Goal: Information Seeking & Learning: Learn about a topic

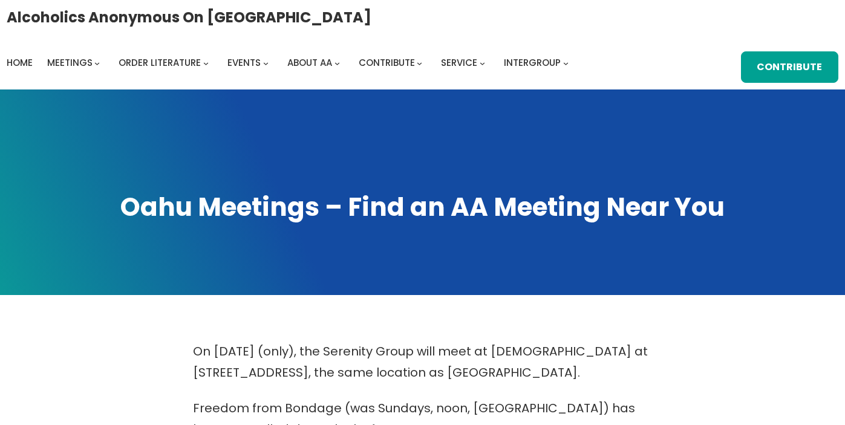
scroll to position [499, 0]
click at [33, 56] on span "Home" at bounding box center [20, 62] width 26 height 13
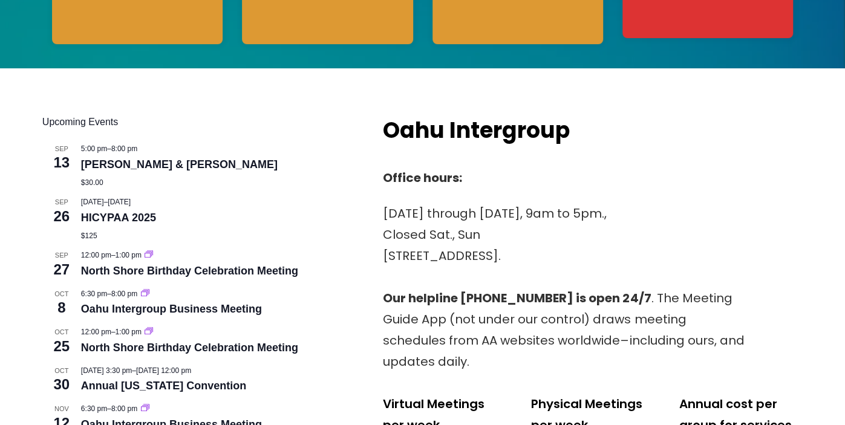
scroll to position [417, 0]
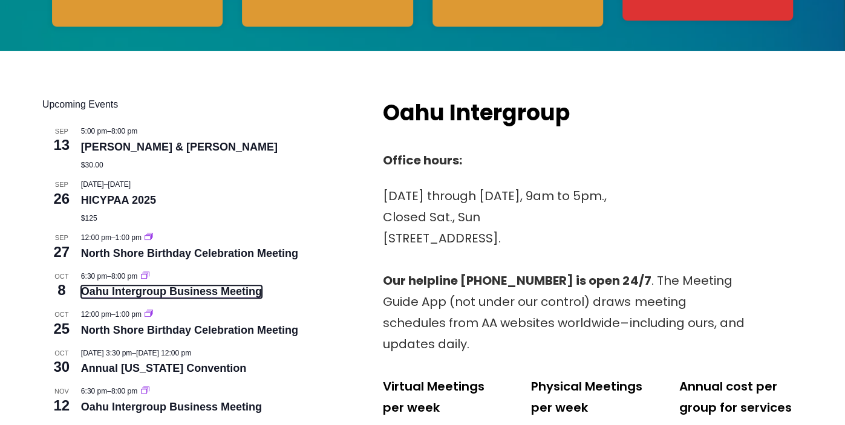
click at [151, 294] on link "Oahu Intergroup Business Meeting" at bounding box center [171, 292] width 181 height 13
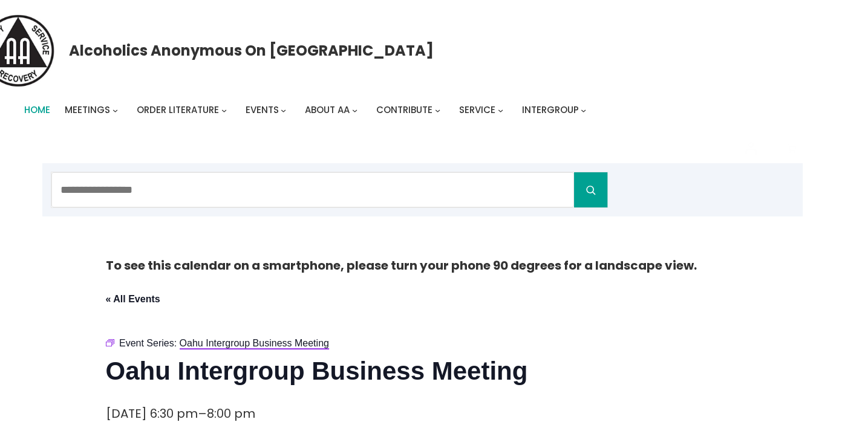
click at [42, 112] on span "Home" at bounding box center [37, 109] width 26 height 13
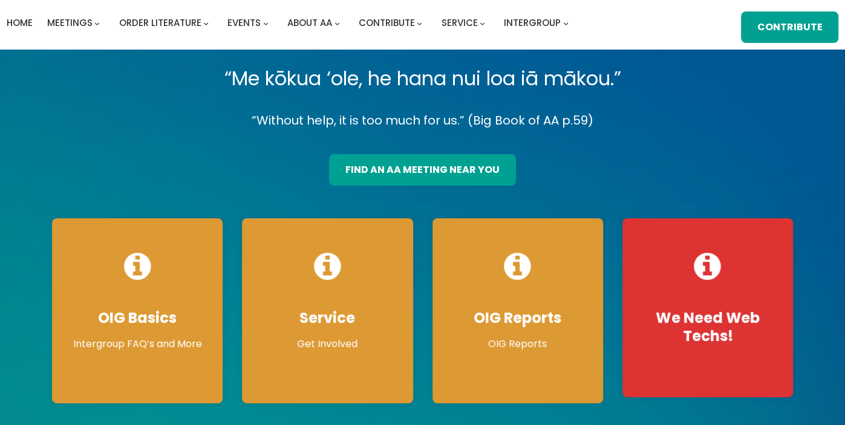
scroll to position [94, 0]
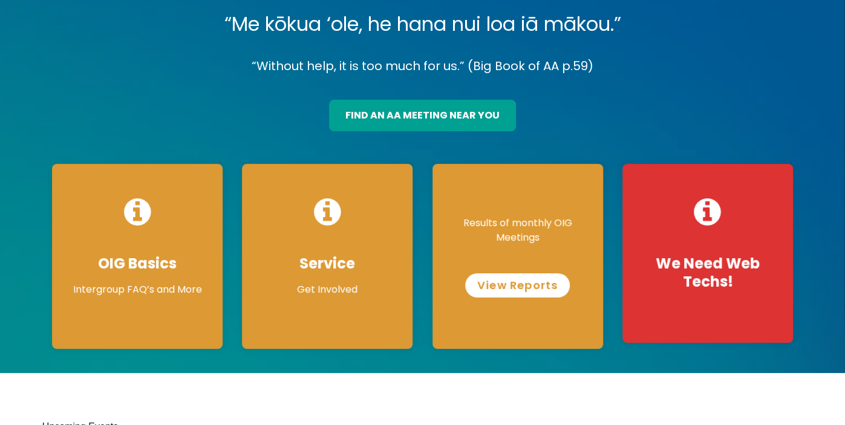
click at [518, 289] on link "View Reports" at bounding box center [517, 285] width 105 height 24
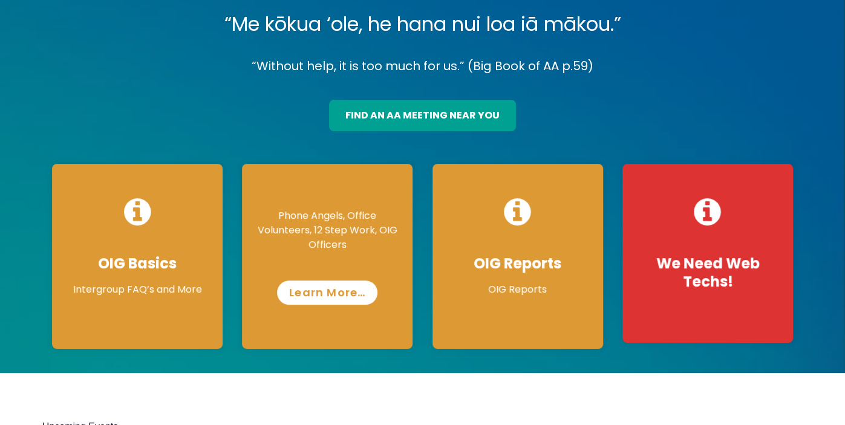
click at [324, 299] on link "Learn More…" at bounding box center [327, 293] width 100 height 24
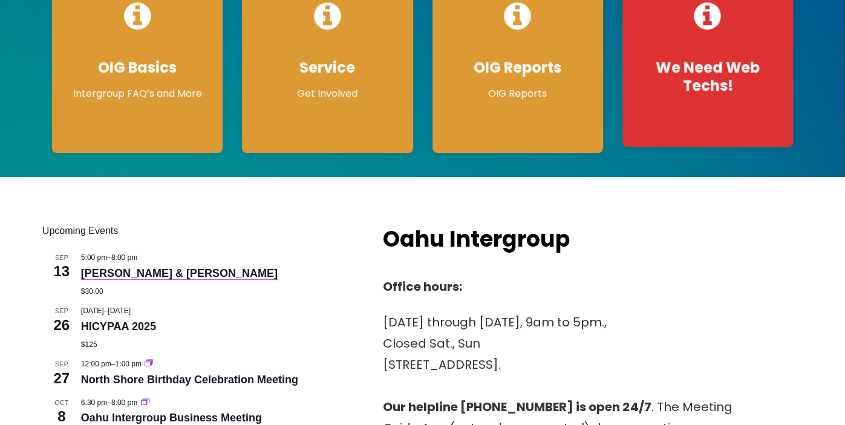
scroll to position [146, 0]
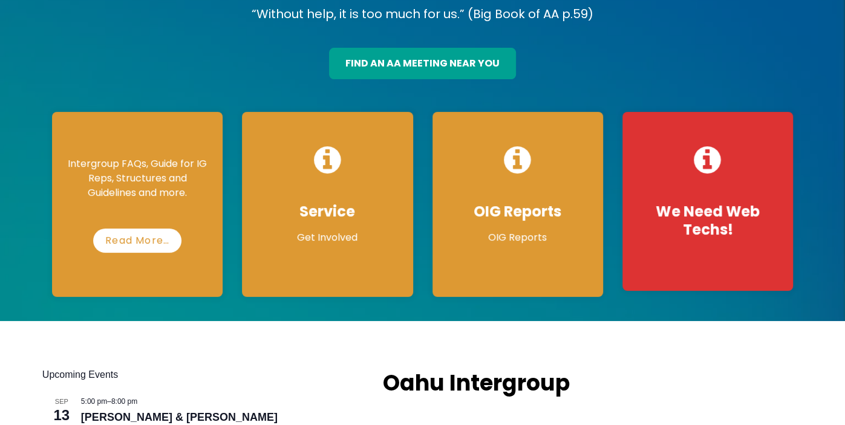
click at [171, 197] on p "Intergroup FAQs, Guide for IG Reps, Structures and Guidelines and more." at bounding box center [137, 179] width 146 height 44
click at [164, 244] on link "Read More…" at bounding box center [137, 241] width 98 height 24
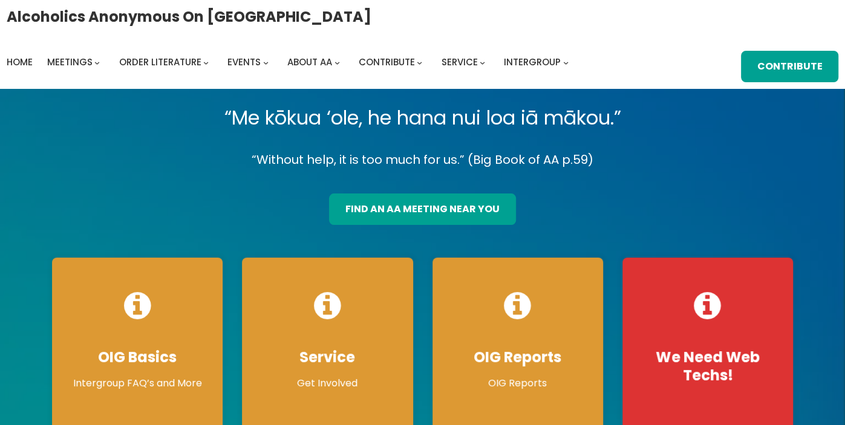
scroll to position [0, 0]
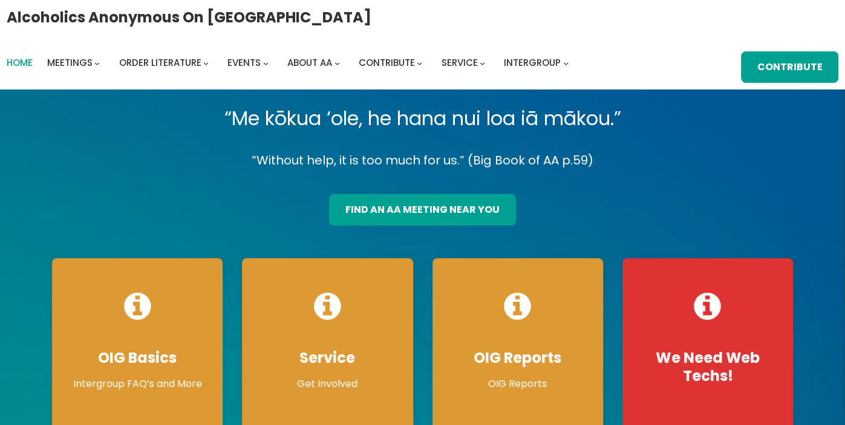
click at [33, 56] on span "Home" at bounding box center [20, 62] width 26 height 13
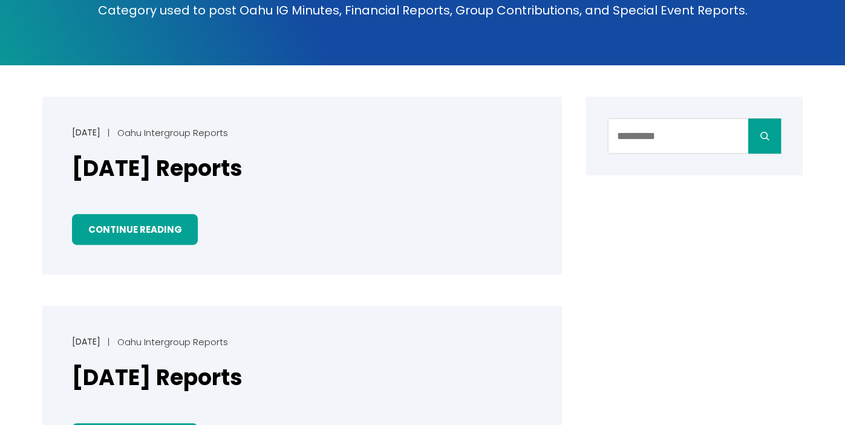
scroll to position [244, 0]
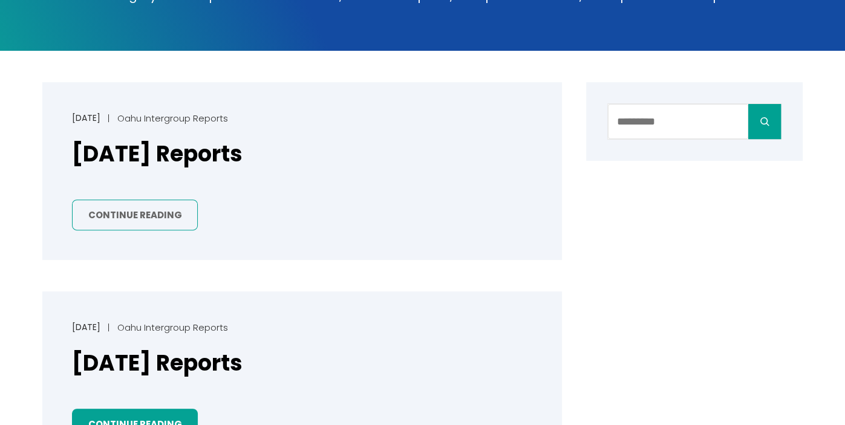
click at [142, 212] on link "Continue Reading" at bounding box center [135, 215] width 126 height 31
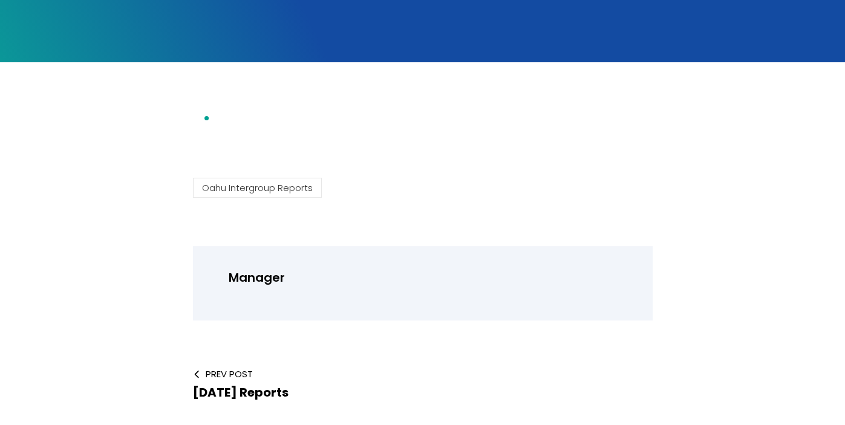
scroll to position [207, 0]
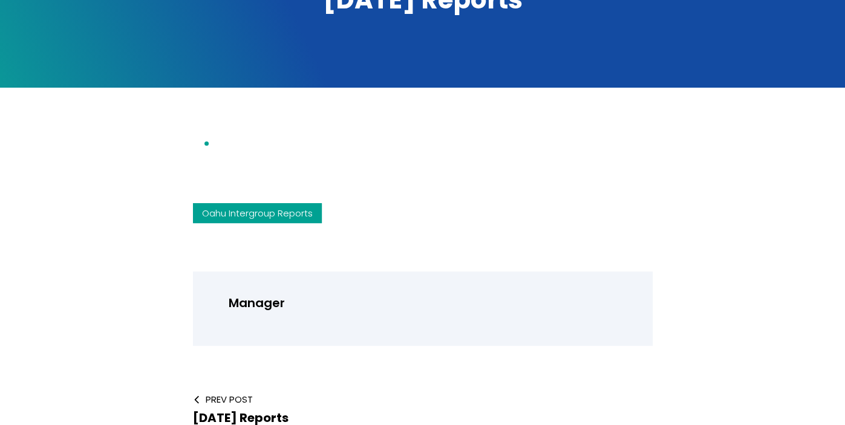
click at [269, 210] on link "Oahu Intergroup Reports" at bounding box center [257, 213] width 129 height 20
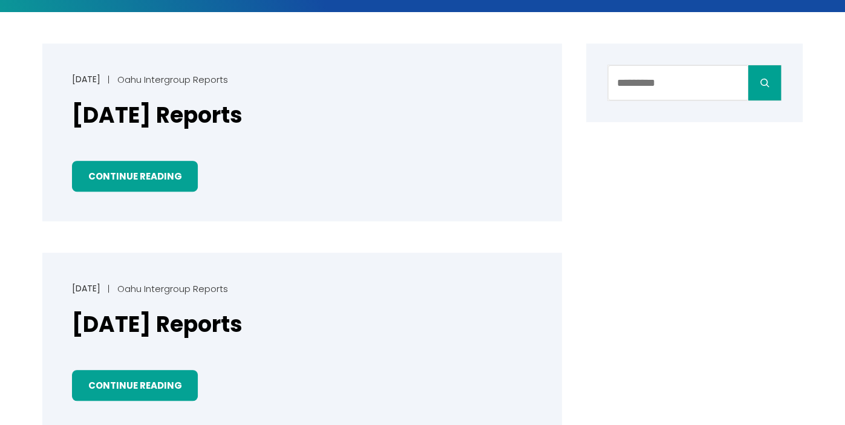
scroll to position [291, 0]
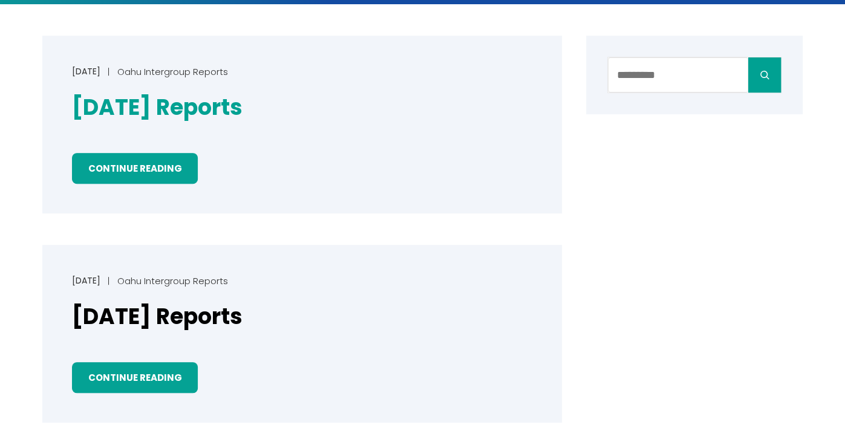
click at [199, 111] on link "[DATE] Reports" at bounding box center [157, 108] width 171 height 30
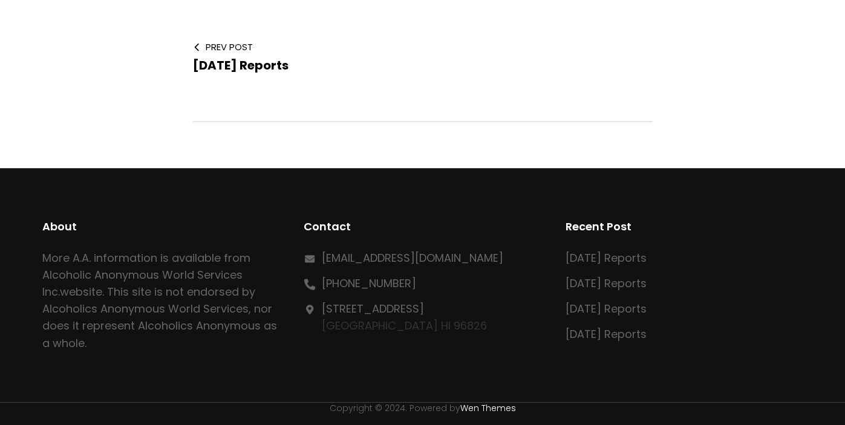
scroll to position [591, 0]
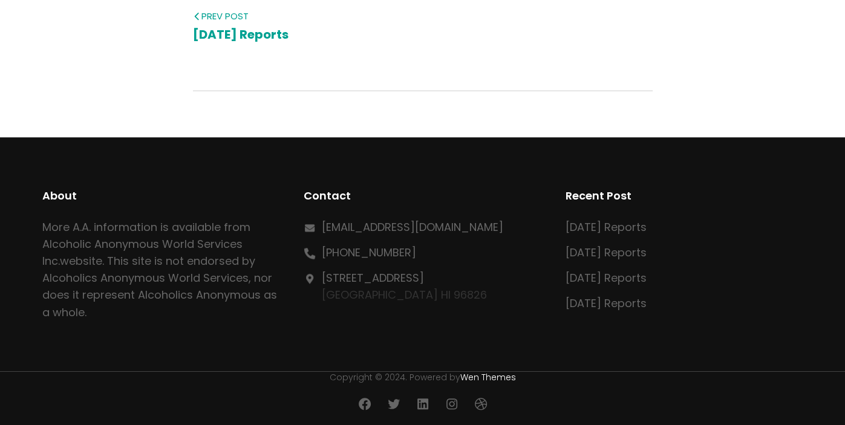
click at [247, 35] on span "[DATE] Reports" at bounding box center [241, 34] width 96 height 17
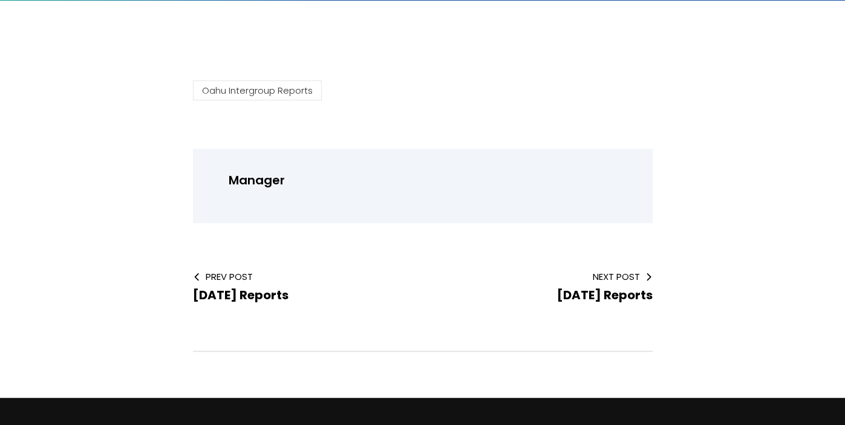
scroll to position [333, 0]
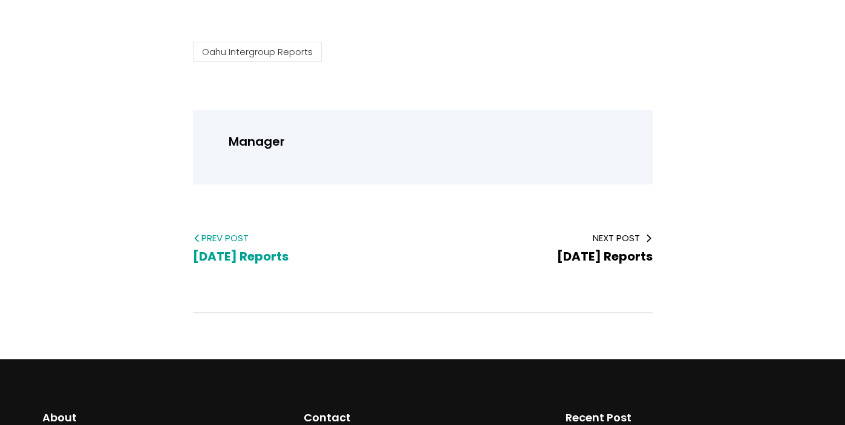
click at [287, 258] on span "[DATE] Reports" at bounding box center [241, 256] width 96 height 17
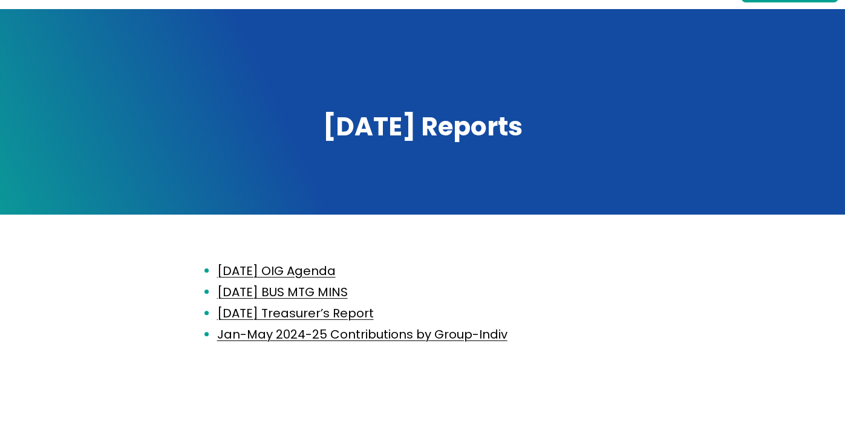
scroll to position [134, 0]
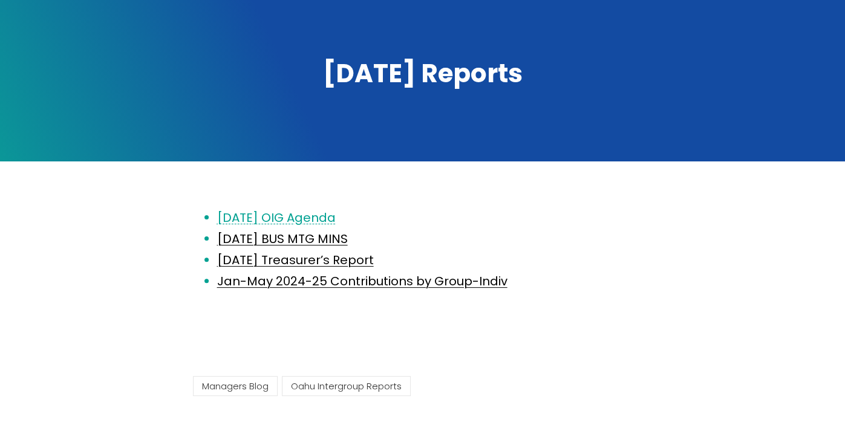
click at [273, 219] on link "[DATE] OIG Agenda" at bounding box center [276, 217] width 119 height 17
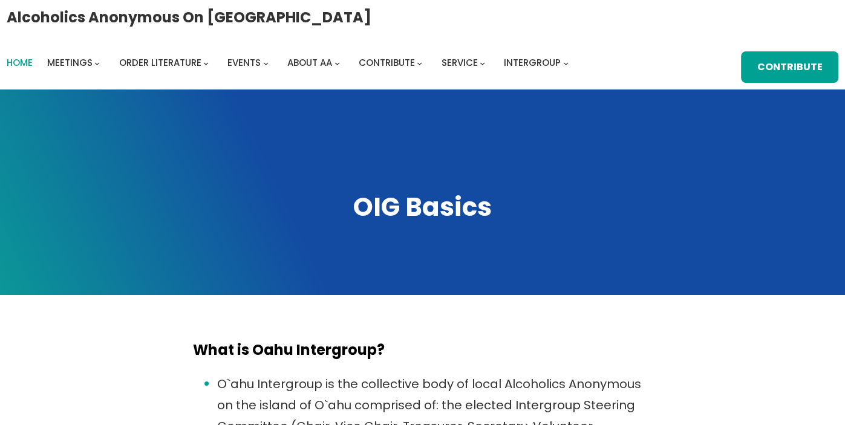
click at [33, 56] on span "Home" at bounding box center [20, 62] width 26 height 13
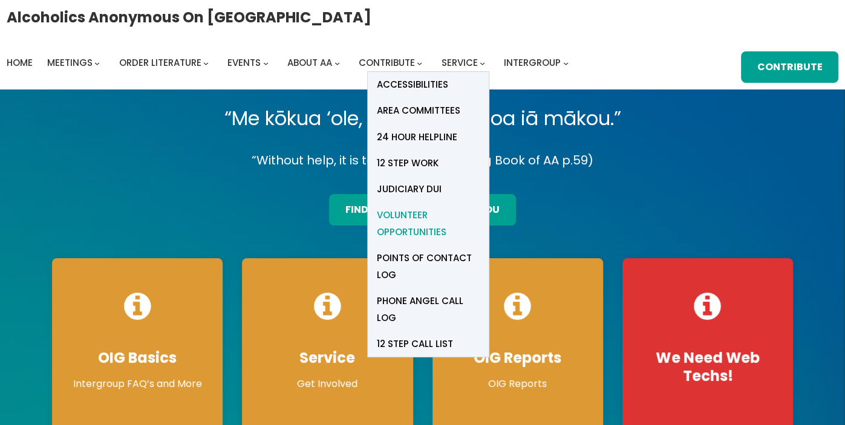
click at [480, 207] on span "Volunteer Opportunities" at bounding box center [428, 224] width 103 height 34
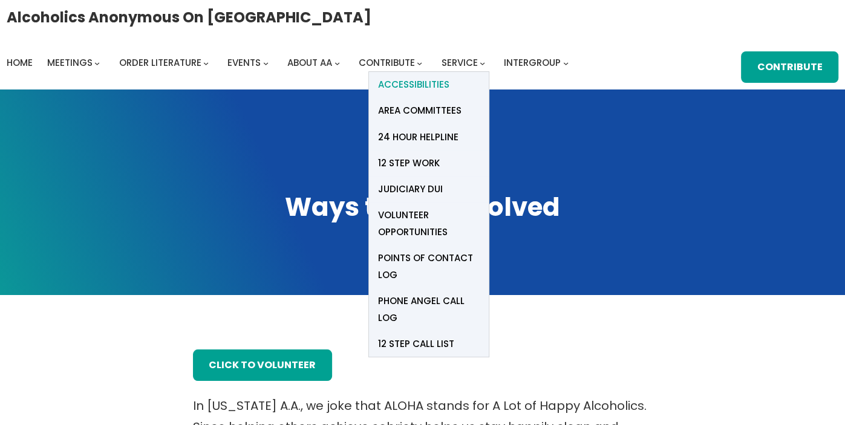
click at [449, 76] on span "Accessibilities" at bounding box center [413, 84] width 71 height 17
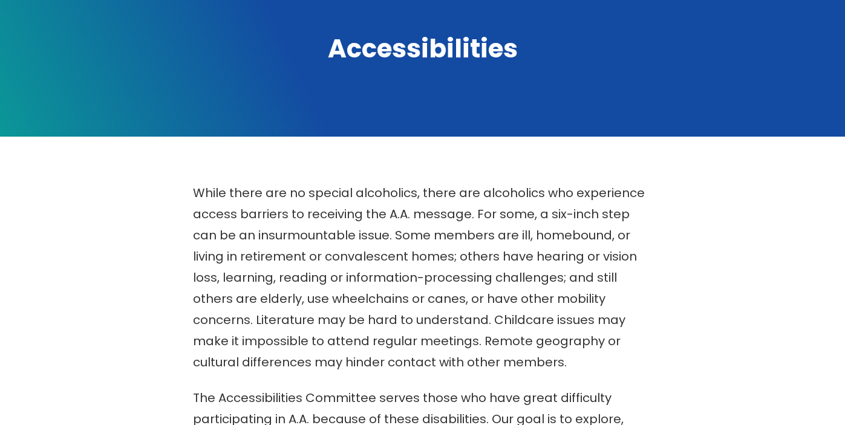
scroll to position [159, 0]
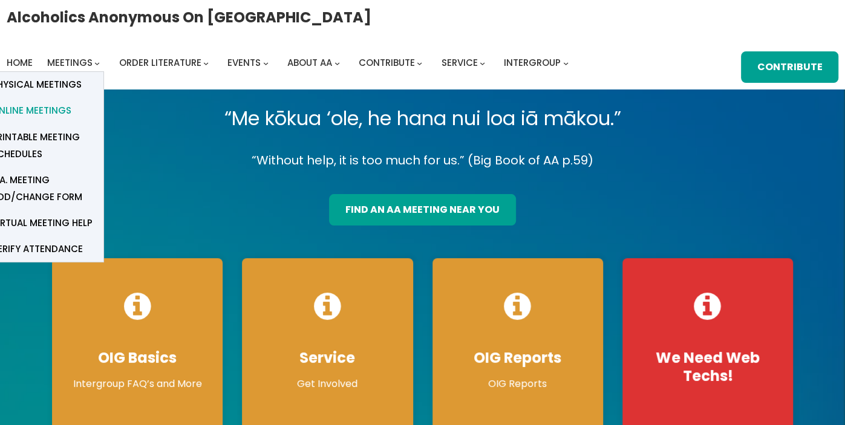
click at [71, 102] on span "Online Meetings" at bounding box center [32, 110] width 80 height 17
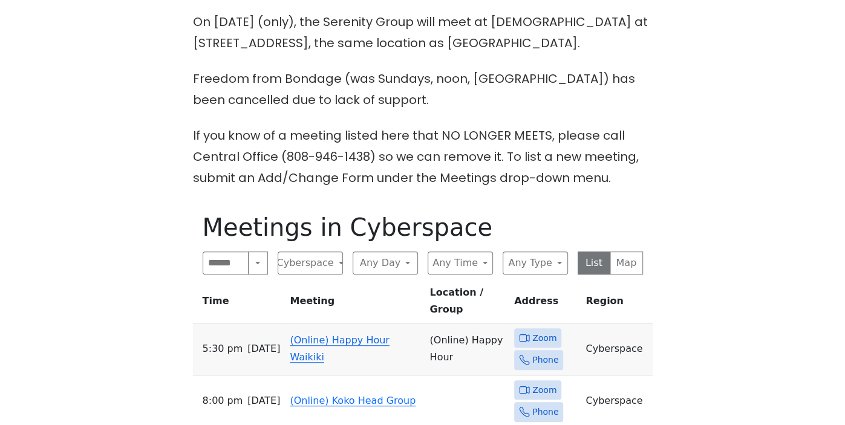
scroll to position [358, 0]
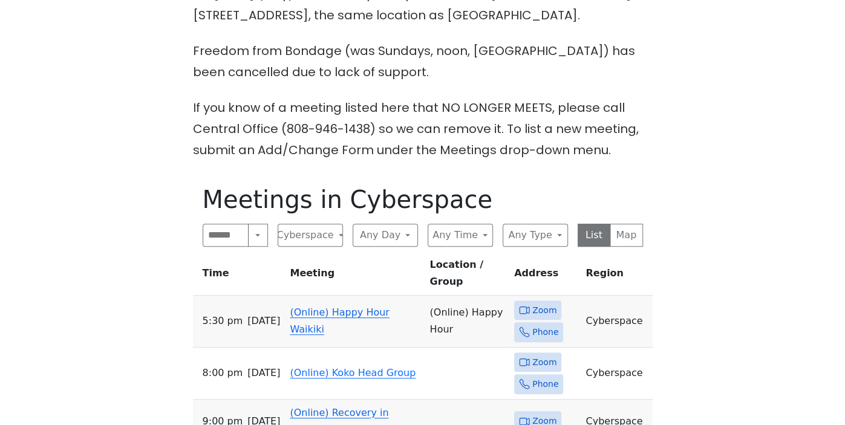
click at [350, 307] on link "(Online) Happy Hour Waikiki" at bounding box center [339, 321] width 99 height 28
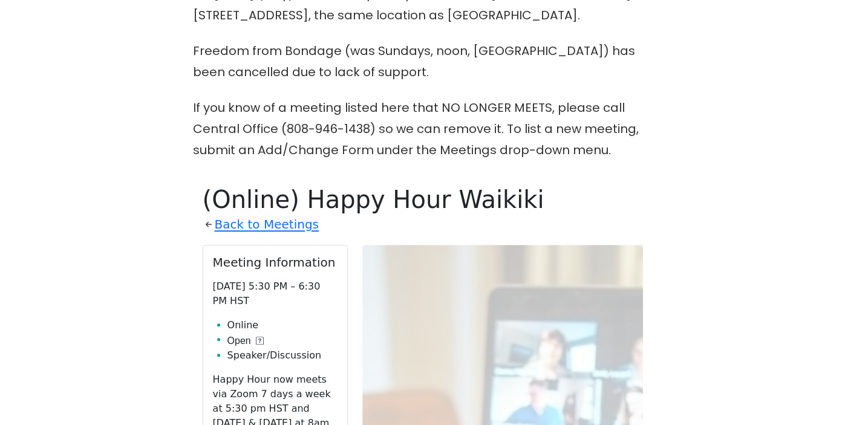
scroll to position [532, 0]
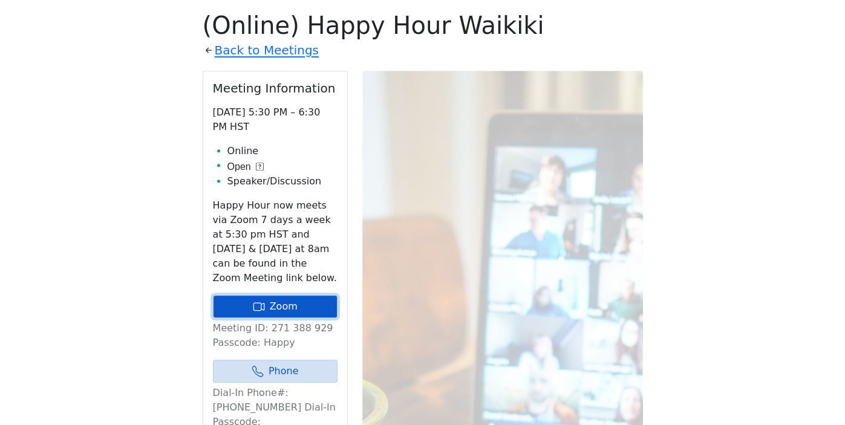
click at [293, 302] on link "Zoom" at bounding box center [275, 306] width 125 height 23
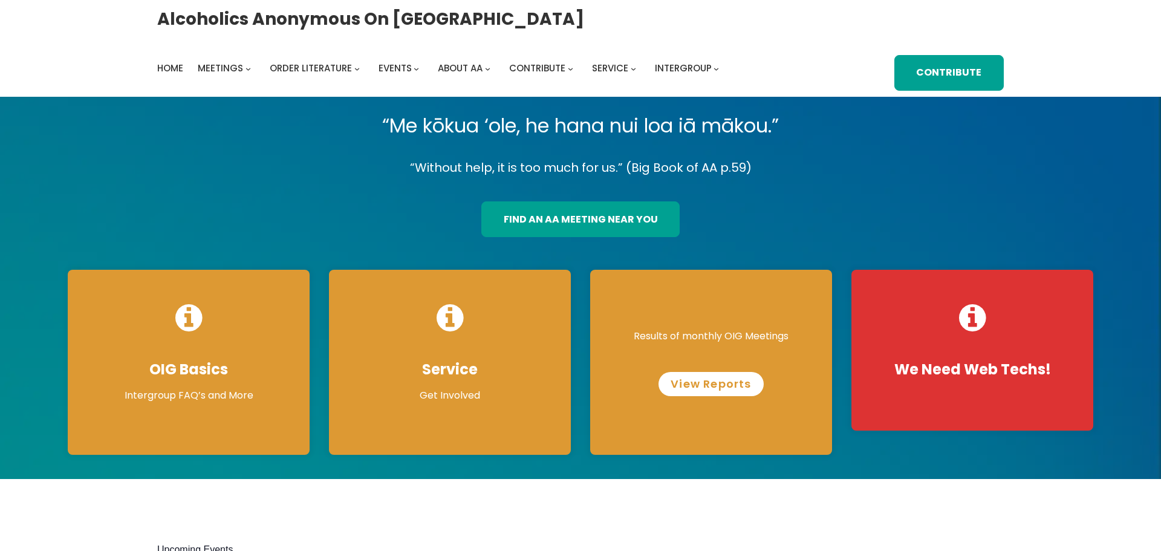
click at [716, 380] on link "View Reports" at bounding box center [711, 384] width 105 height 24
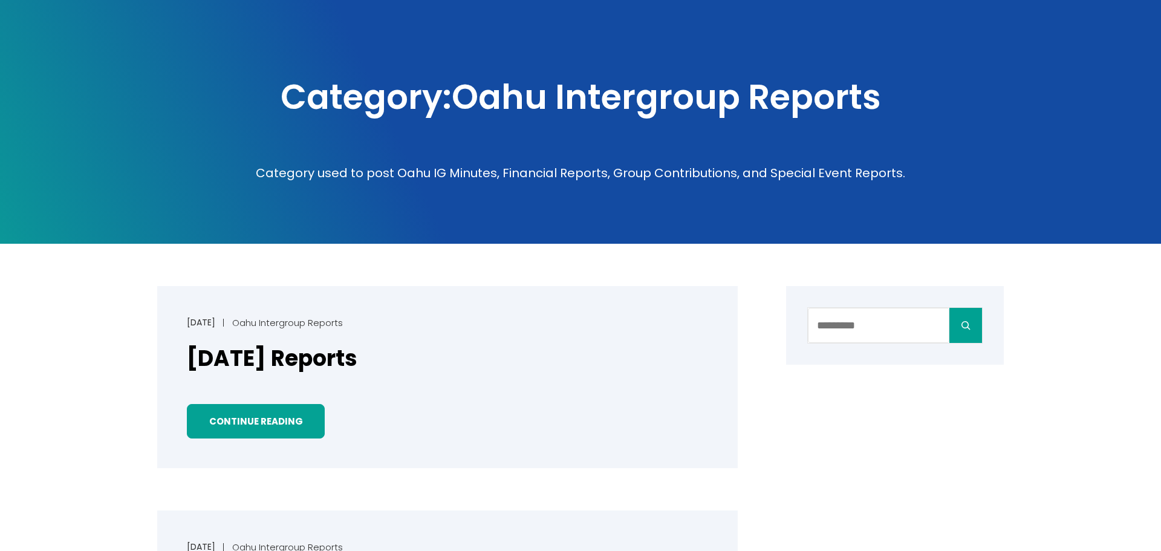
scroll to position [162, 0]
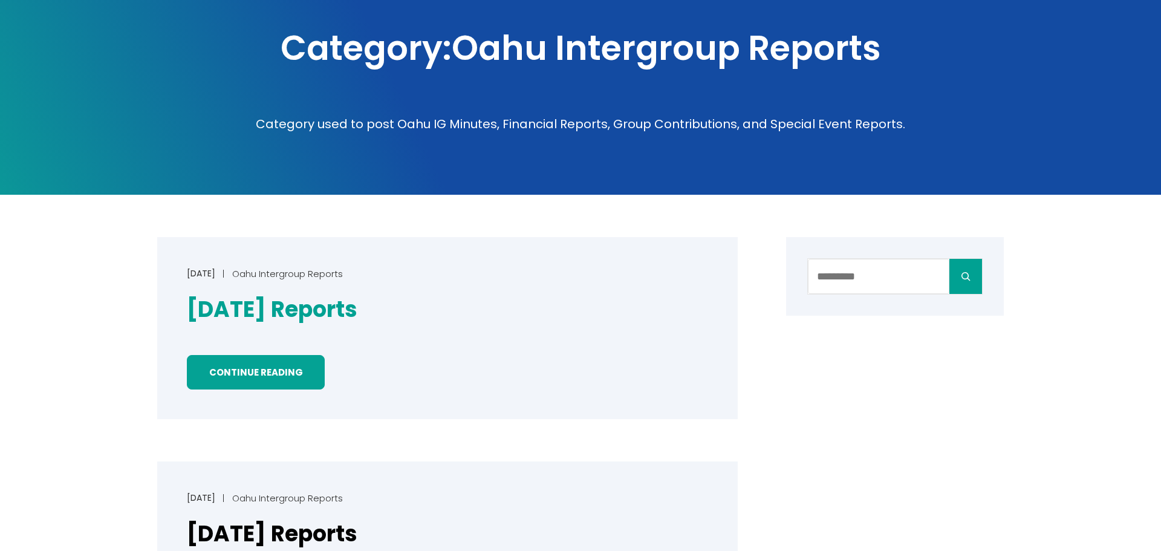
click at [309, 311] on link "[DATE] Reports" at bounding box center [272, 310] width 171 height 30
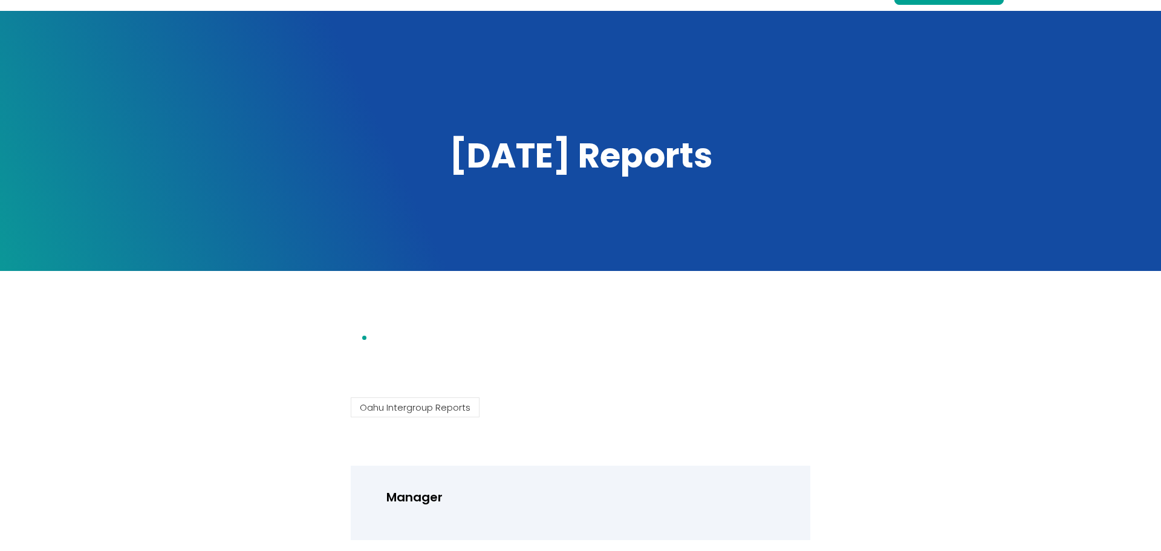
scroll to position [118, 0]
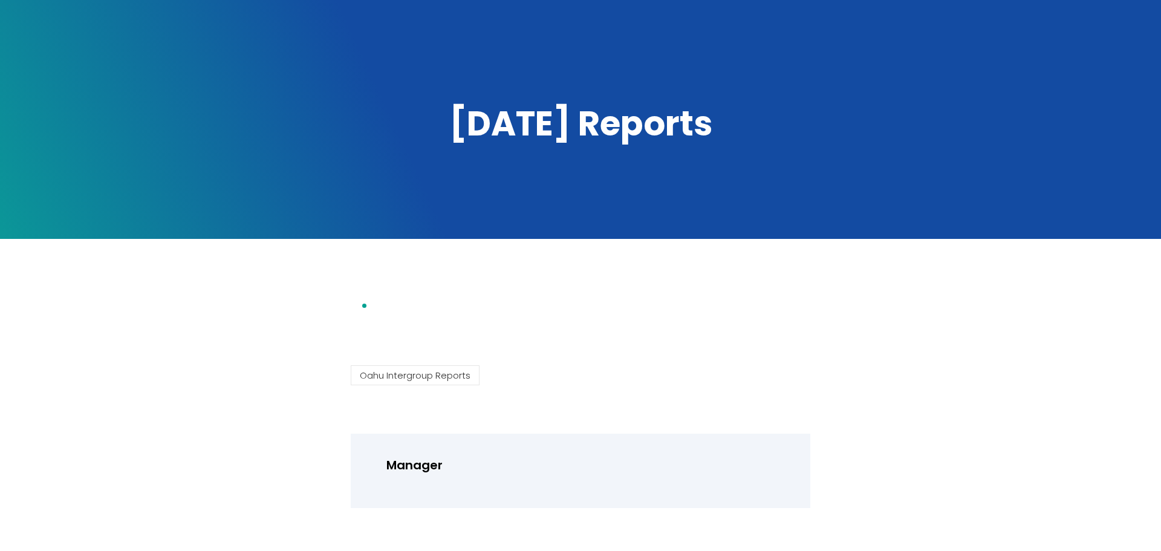
click at [375, 305] on li at bounding box center [593, 306] width 436 height 21
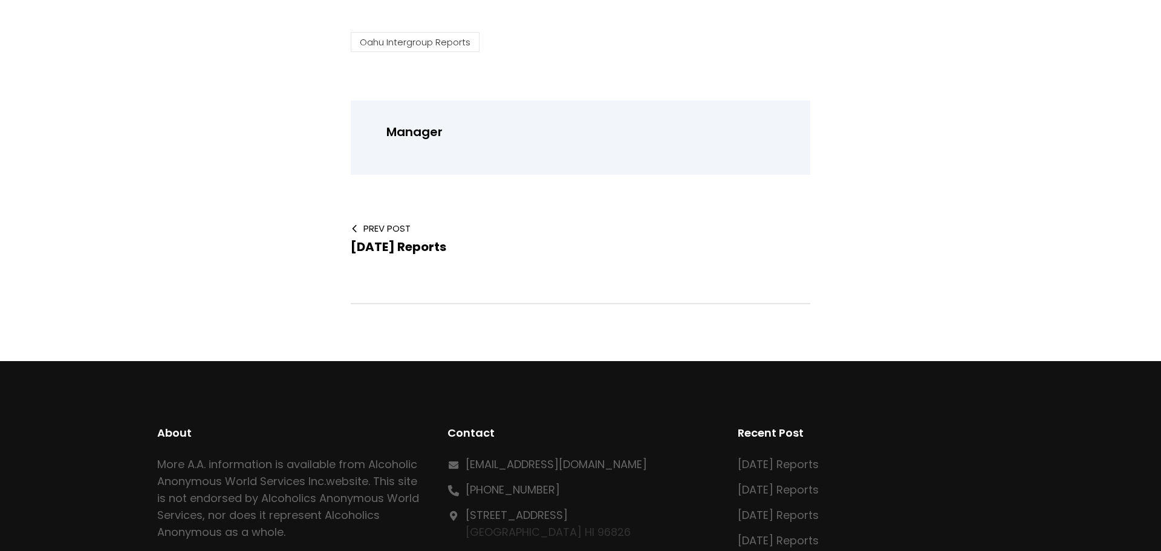
scroll to position [452, 0]
click at [425, 252] on span "[DATE] Reports" at bounding box center [399, 246] width 96 height 17
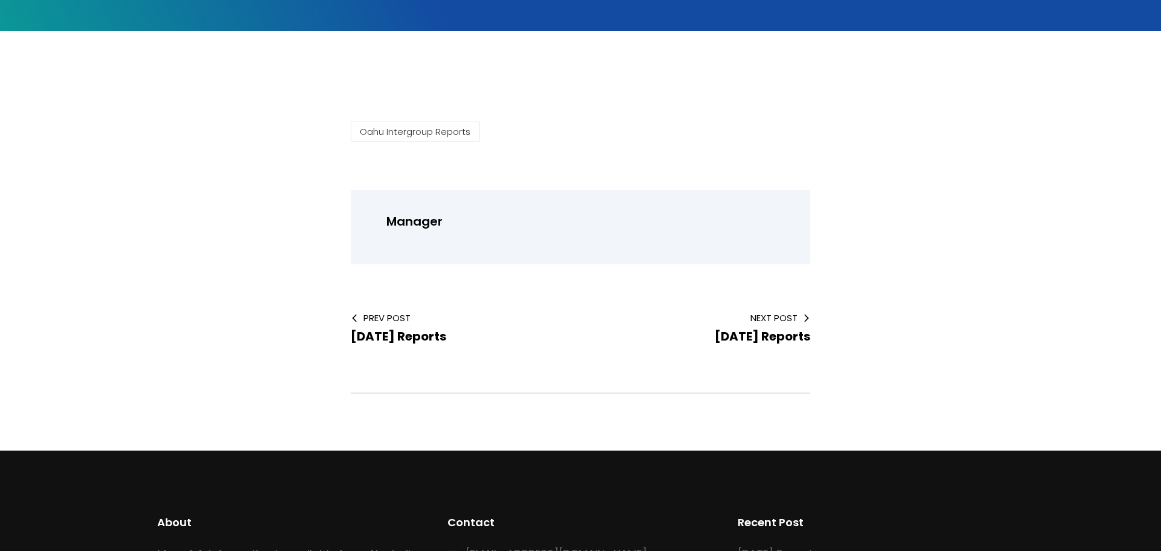
scroll to position [328, 0]
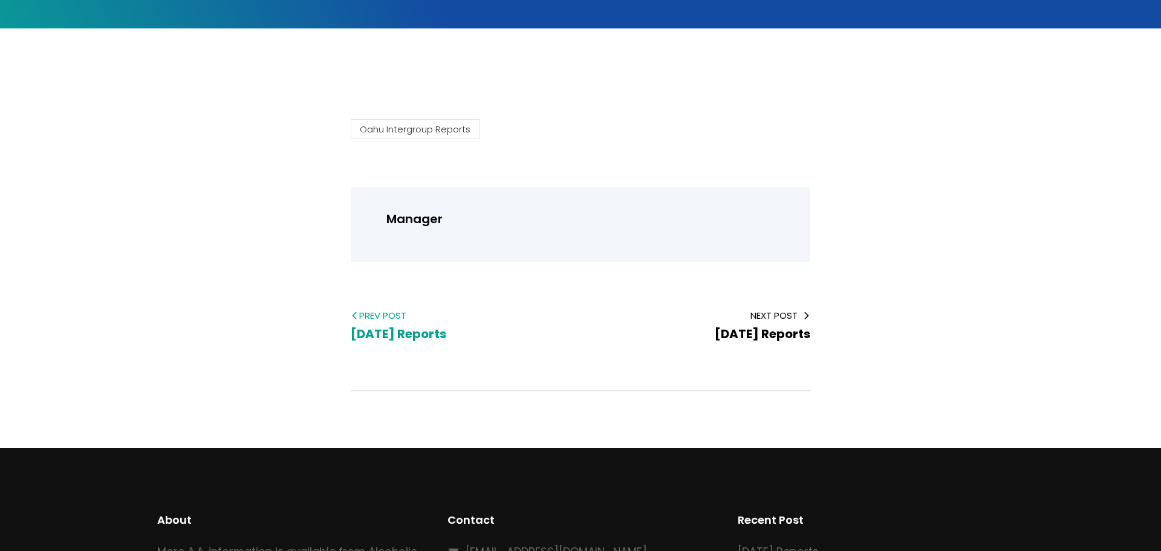
click at [381, 311] on span "Prev Post" at bounding box center [456, 315] width 211 height 13
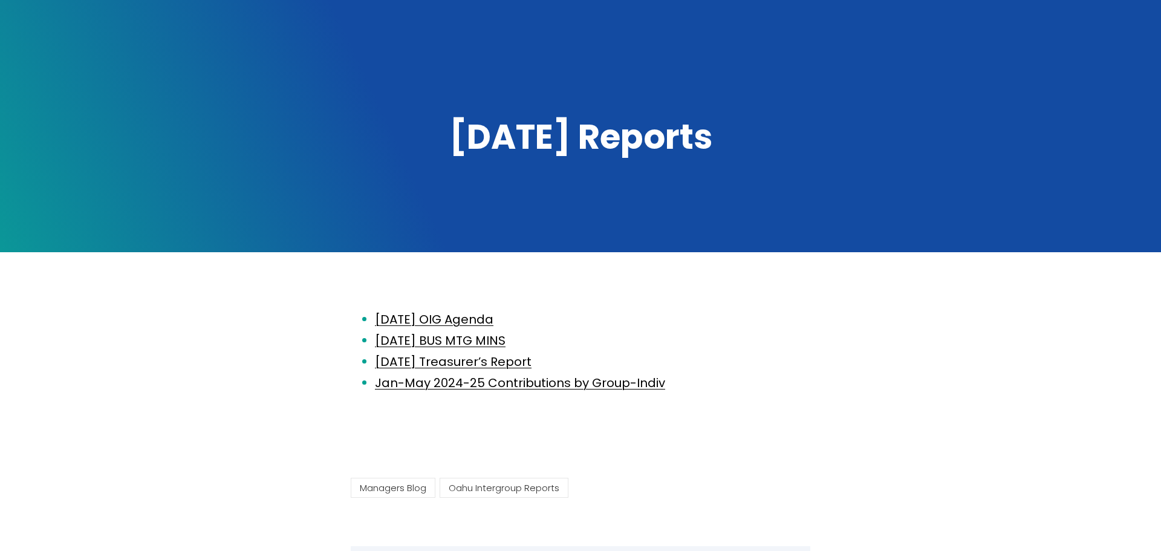
scroll to position [106, 0]
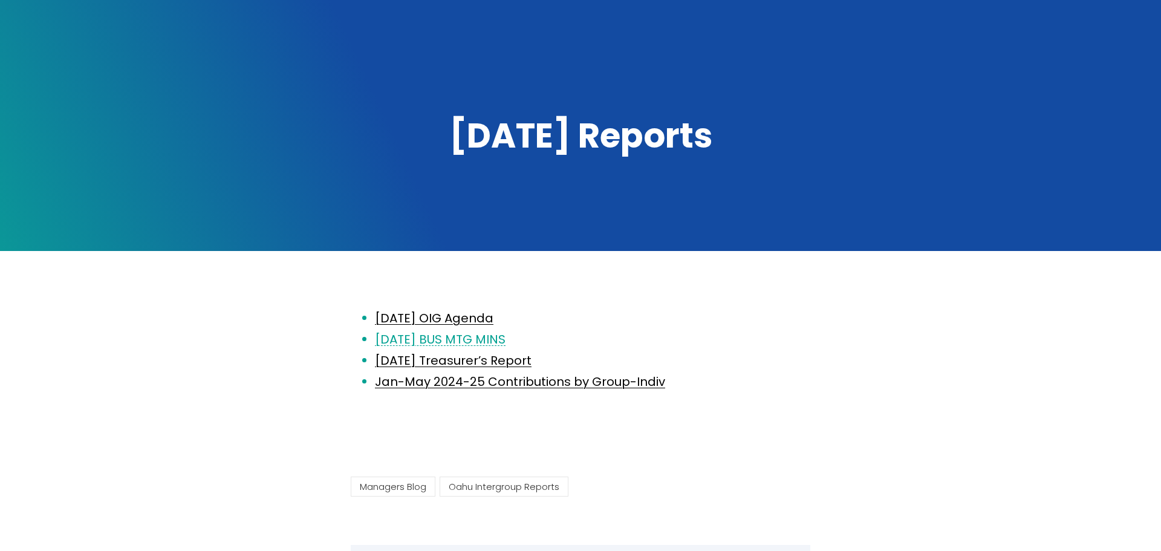
click at [475, 336] on link "[DATE] BUS MTG MINS" at bounding box center [440, 339] width 131 height 17
